Goal: Navigation & Orientation: Find specific page/section

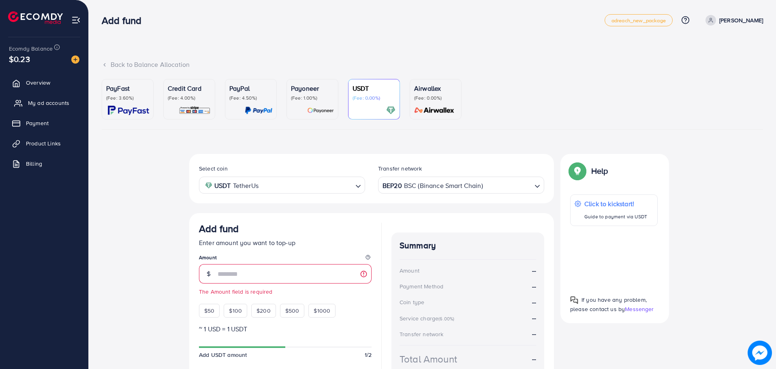
click at [60, 99] on span "My ad accounts" at bounding box center [48, 103] width 41 height 8
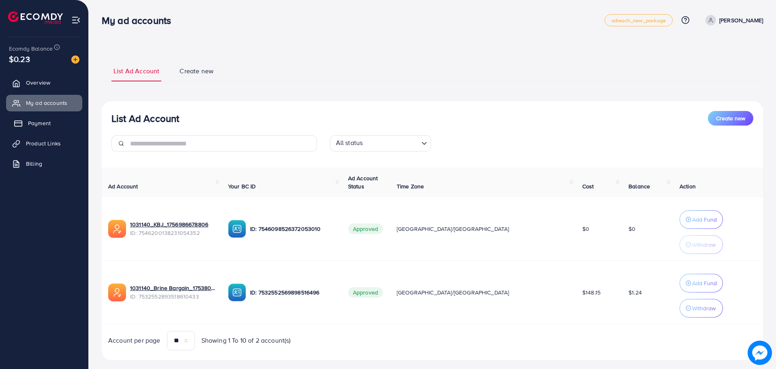
click at [58, 122] on link "Payment" at bounding box center [44, 123] width 76 height 16
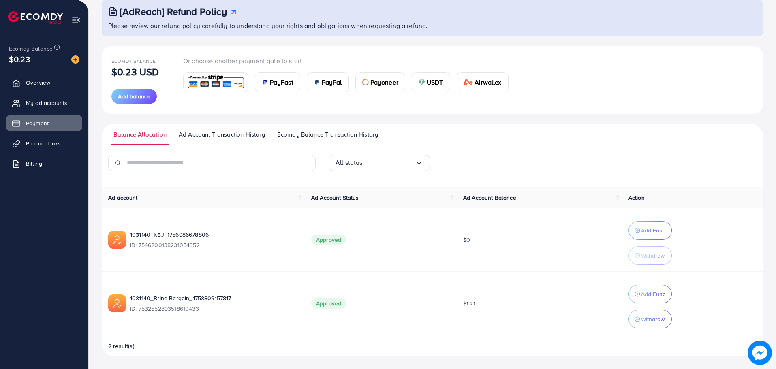
scroll to position [51, 0]
click at [55, 104] on span "My ad accounts" at bounding box center [48, 103] width 41 height 8
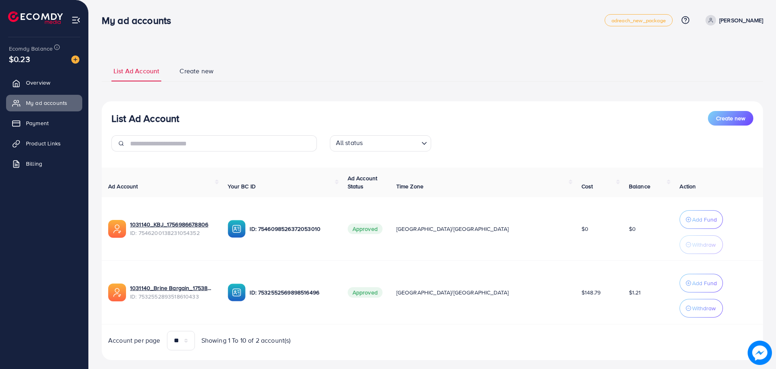
scroll to position [14, 0]
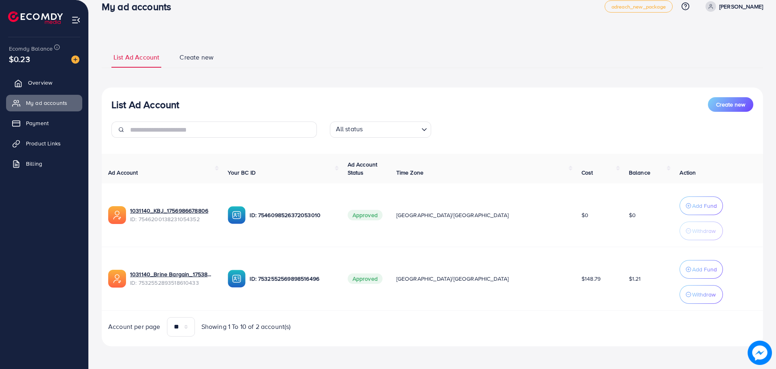
click at [64, 79] on link "Overview" at bounding box center [44, 83] width 76 height 16
